Goal: Information Seeking & Learning: Learn about a topic

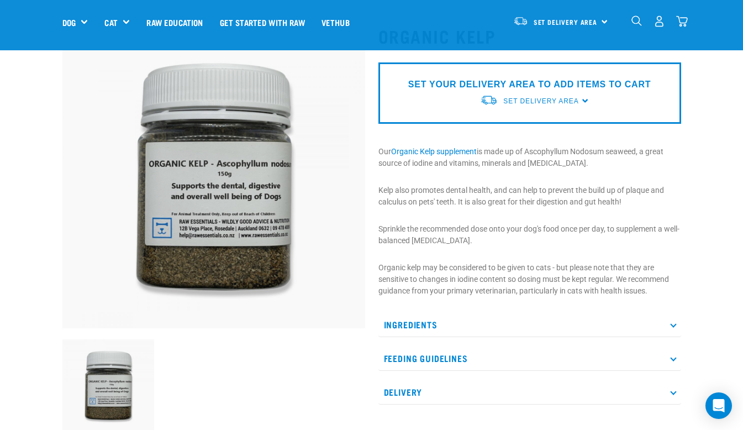
scroll to position [57, 0]
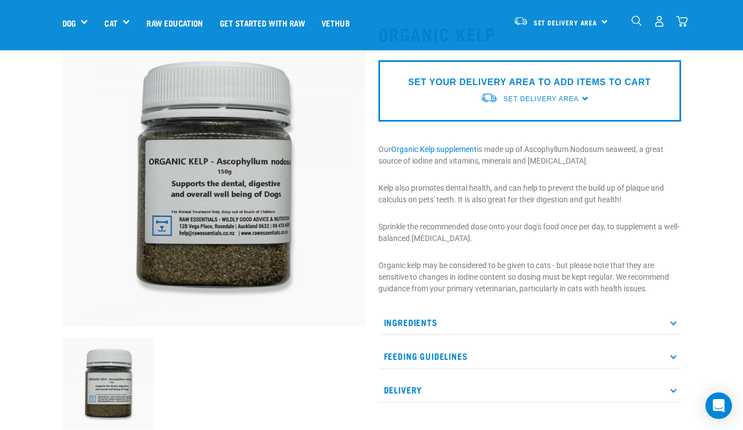
click at [467, 336] on div "Ingredients Adcophyllum Nodosum Seaweed (harvested in [GEOGRAPHIC_DATA]) Feedin…" at bounding box center [529, 356] width 303 height 92
click at [460, 325] on p "Ingredients" at bounding box center [529, 322] width 303 height 25
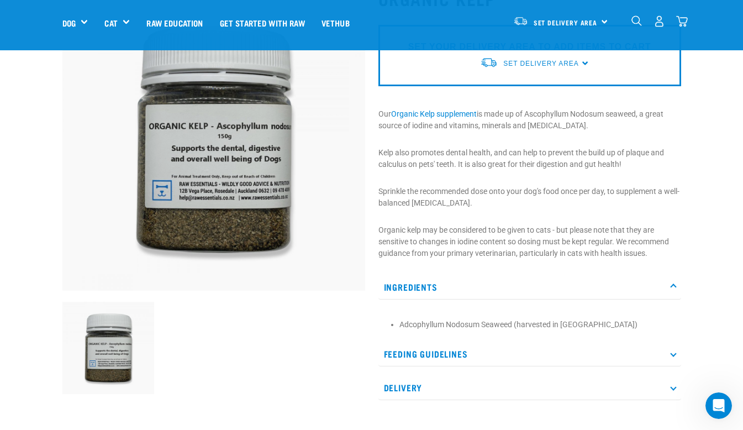
scroll to position [93, 0]
drag, startPoint x: 446, startPoint y: 236, endPoint x: 579, endPoint y: 226, distance: 133.5
click at [577, 226] on p "Organic kelp may be considered to be given to cats - but please note that they …" at bounding box center [529, 241] width 303 height 35
click at [579, 226] on p "Organic kelp may be considered to be given to cats - but please note that they …" at bounding box center [529, 241] width 303 height 35
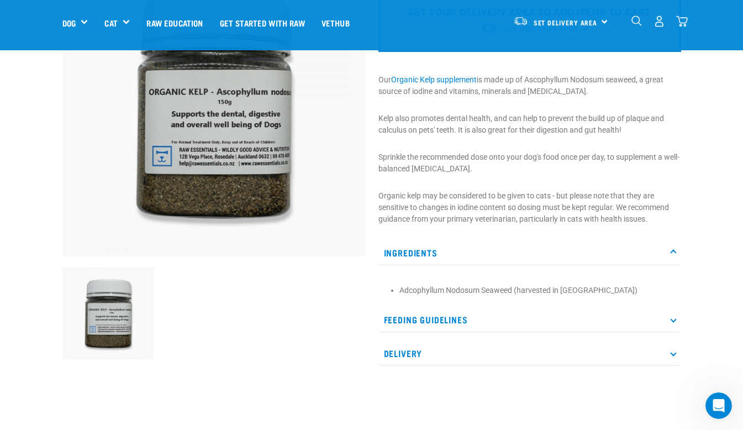
scroll to position [123, 0]
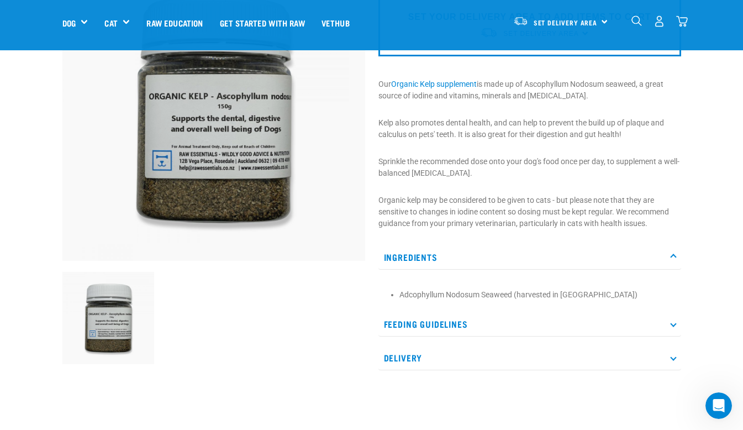
click at [444, 322] on p "Feeding Guidelines" at bounding box center [529, 323] width 303 height 25
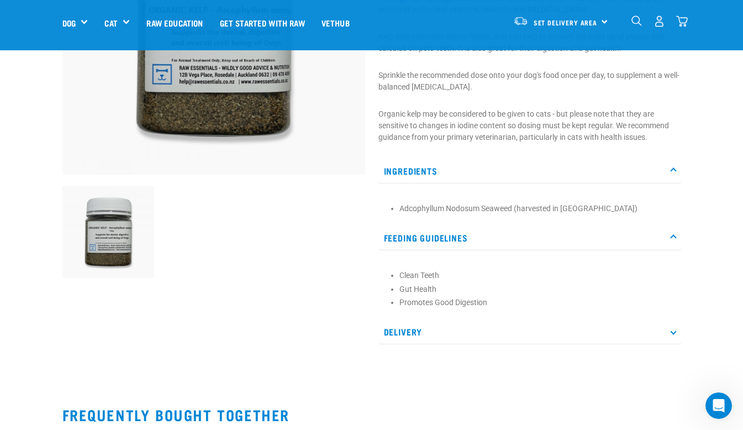
scroll to position [239, 0]
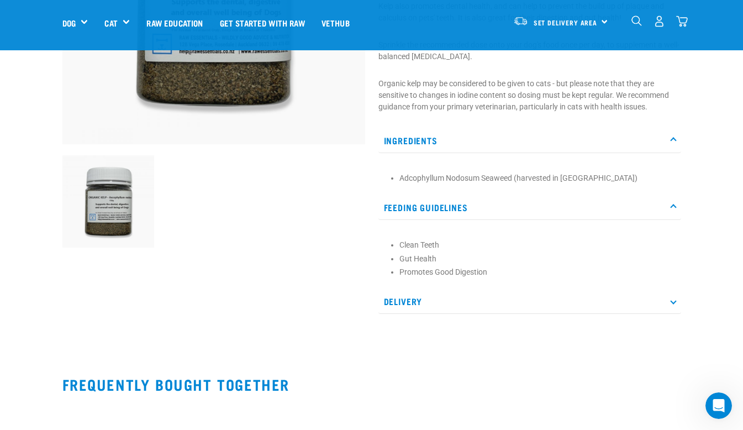
click at [432, 308] on p "Delivery" at bounding box center [529, 301] width 303 height 25
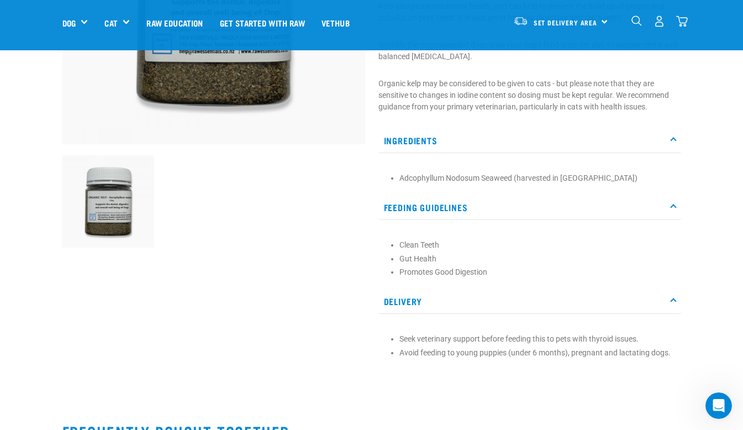
click at [432, 308] on p "Delivery" at bounding box center [529, 301] width 303 height 25
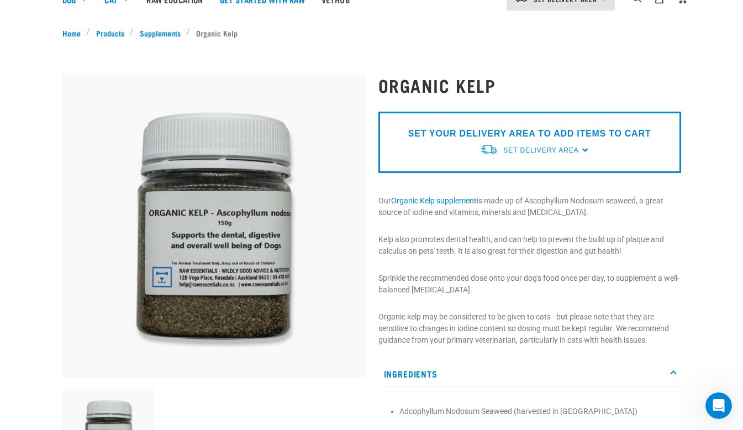
scroll to position [0, 0]
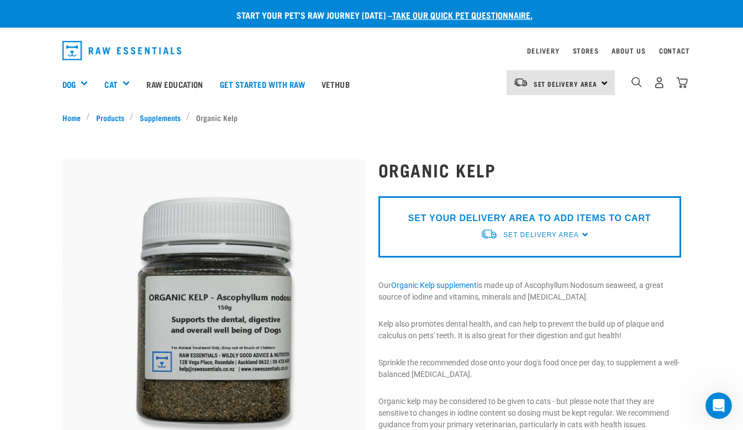
click at [126, 55] on img "dropdown navigation" at bounding box center [121, 50] width 119 height 19
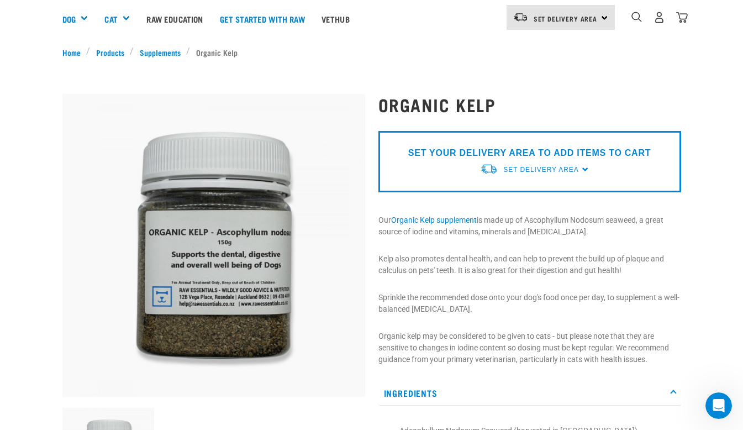
scroll to position [467, 0]
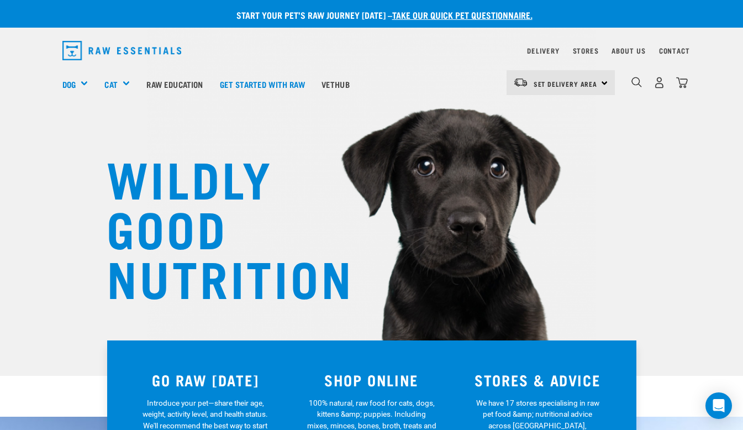
click at [90, 56] on img "dropdown navigation" at bounding box center [121, 50] width 119 height 19
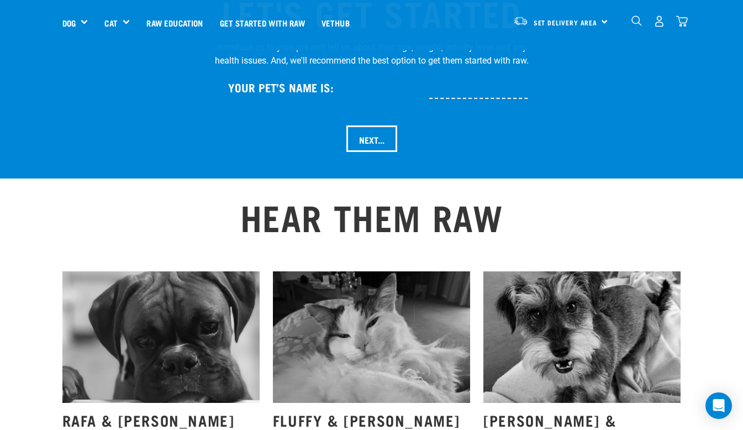
scroll to position [945, 0]
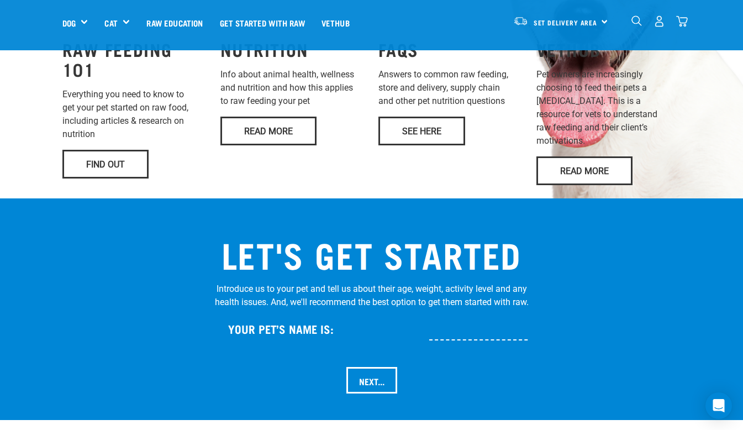
click at [441, 315] on input "text" at bounding box center [514, 327] width 171 height 25
